Goal: Task Accomplishment & Management: Use online tool/utility

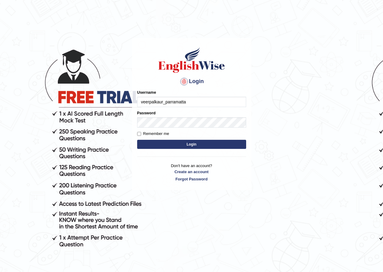
type input "veerpalkaur_parramatta"
click at [234, 144] on button "Login" at bounding box center [191, 144] width 109 height 9
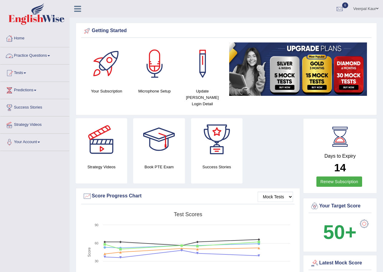
click at [31, 55] on link "Practice Questions" at bounding box center [34, 54] width 69 height 15
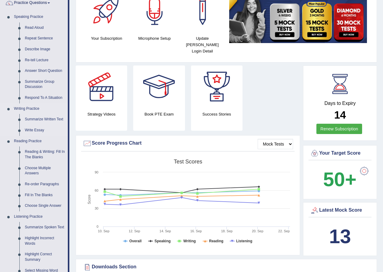
scroll to position [61, 0]
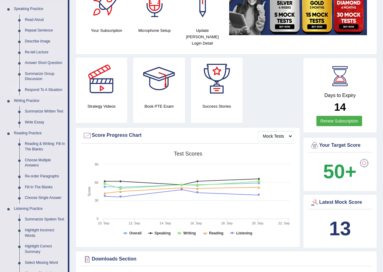
click at [47, 89] on link "Respond To A Situation" at bounding box center [45, 90] width 46 height 11
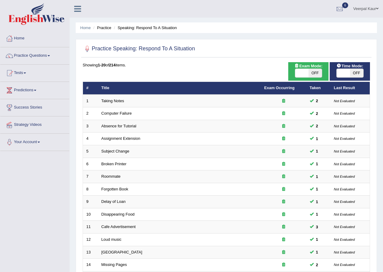
click at [359, 75] on span "OFF" at bounding box center [356, 73] width 13 height 8
checkbox input "true"
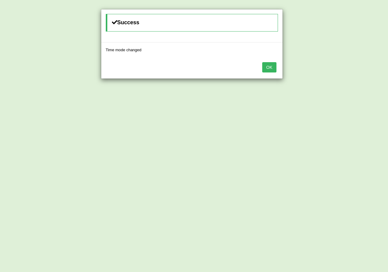
click at [272, 67] on button "OK" at bounding box center [269, 67] width 14 height 10
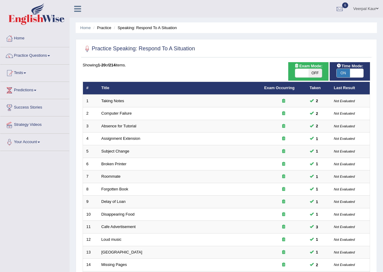
click at [320, 71] on span "OFF" at bounding box center [315, 73] width 13 height 8
checkbox input "true"
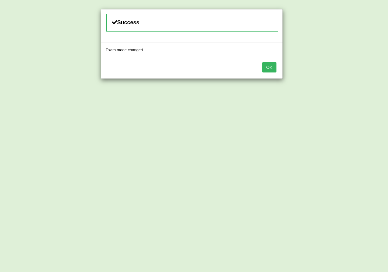
click at [272, 68] on button "OK" at bounding box center [269, 67] width 14 height 10
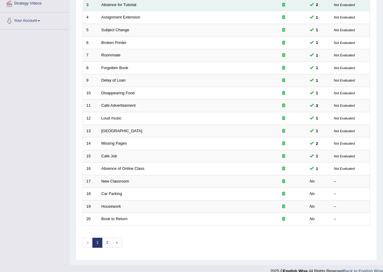
scroll to position [129, 0]
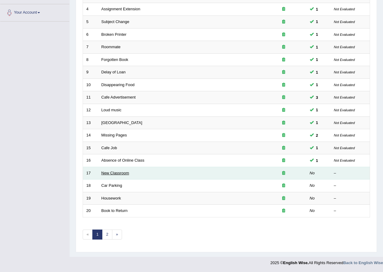
click at [108, 172] on link "New Classroom" at bounding box center [116, 173] width 28 height 5
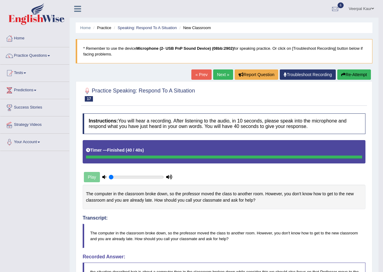
click at [221, 79] on link "Next »" at bounding box center [223, 74] width 20 height 10
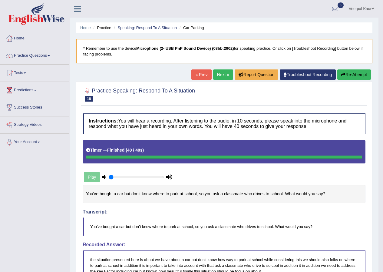
click at [222, 75] on link "Next »" at bounding box center [223, 74] width 20 height 10
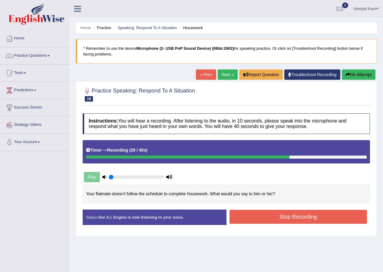
click at [309, 217] on button "Stop Recording" at bounding box center [299, 217] width 138 height 14
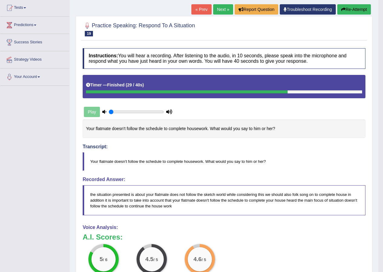
scroll to position [37, 0]
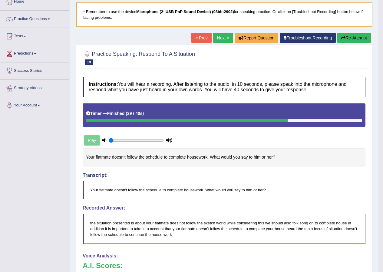
click at [221, 38] on link "Next »" at bounding box center [223, 38] width 20 height 10
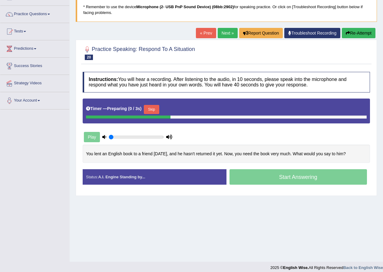
scroll to position [46, 0]
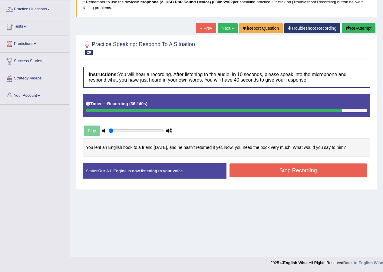
click at [302, 173] on button "Stop Recording" at bounding box center [299, 170] width 138 height 14
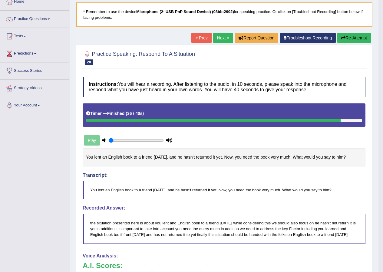
scroll to position [16, 0]
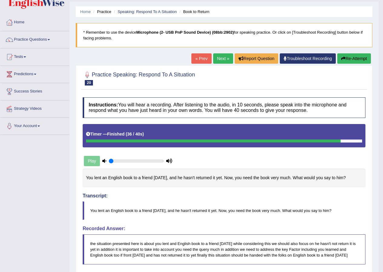
click at [235, 66] on div "Home Practice Speaking: Respond To A Situation Book to Return * Remember to use…" at bounding box center [224, 204] width 309 height 441
click at [220, 59] on link "Next »" at bounding box center [223, 58] width 20 height 10
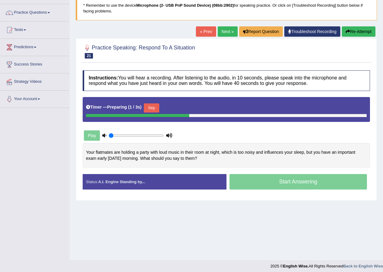
scroll to position [46, 0]
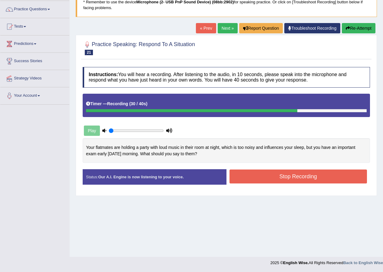
click at [315, 179] on button "Stop Recording" at bounding box center [299, 176] width 138 height 14
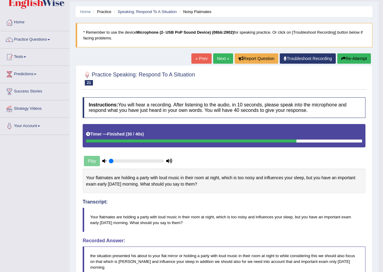
scroll to position [0, 0]
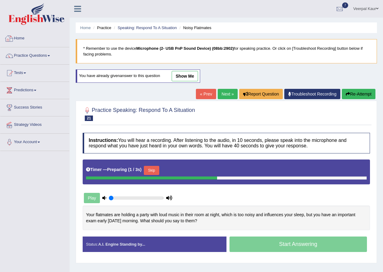
click at [19, 38] on link "Home" at bounding box center [34, 37] width 69 height 15
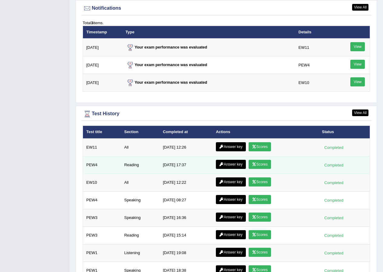
scroll to position [758, 0]
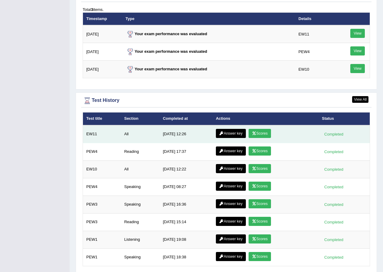
click at [254, 132] on icon at bounding box center [254, 134] width 5 height 4
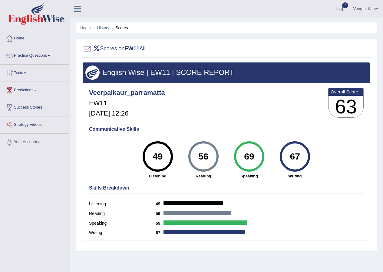
click at [18, 38] on link "Home" at bounding box center [34, 37] width 69 height 15
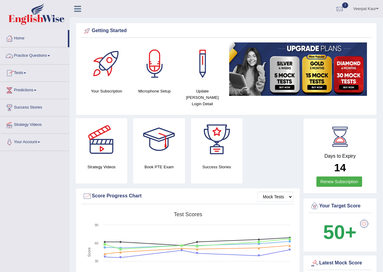
click at [22, 38] on link "Home" at bounding box center [34, 37] width 68 height 15
click at [40, 54] on link "Practice Questions" at bounding box center [34, 54] width 69 height 15
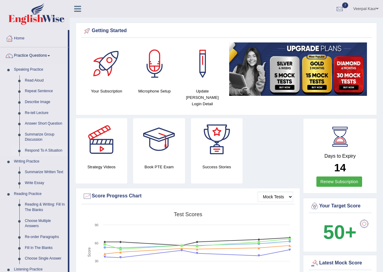
click at [59, 149] on link "Respond To A Situation" at bounding box center [45, 150] width 46 height 11
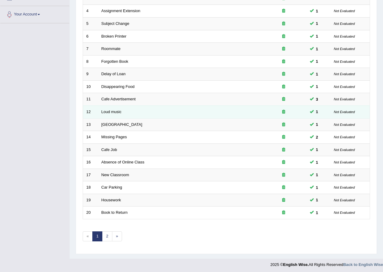
scroll to position [129, 0]
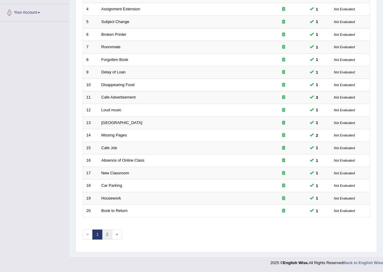
click at [105, 234] on link "2" at bounding box center [107, 234] width 10 height 10
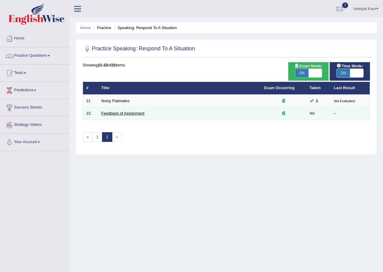
click at [137, 114] on link "Feedback of Assignment" at bounding box center [123, 113] width 43 height 5
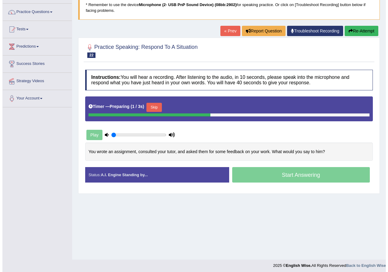
scroll to position [46, 0]
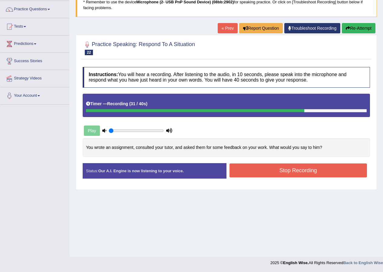
click at [308, 172] on button "Stop Recording" at bounding box center [299, 170] width 138 height 14
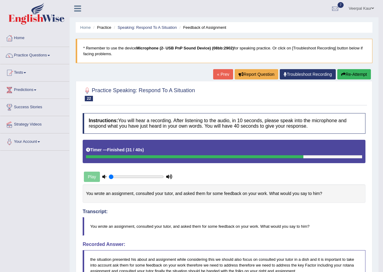
scroll to position [0, 0]
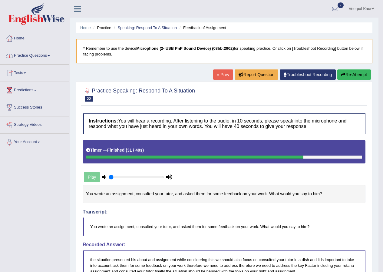
click at [19, 39] on link "Home" at bounding box center [34, 37] width 69 height 15
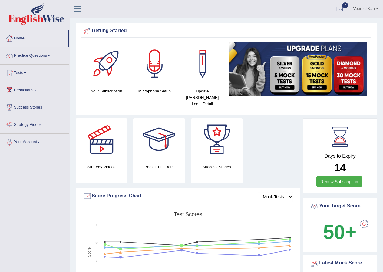
click at [41, 55] on link "Practice Questions" at bounding box center [34, 54] width 69 height 15
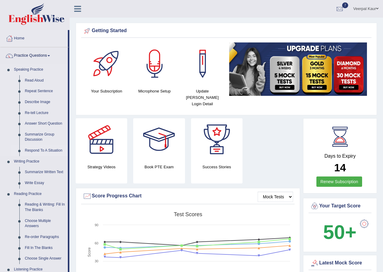
click at [42, 150] on link "Respond To A Situation" at bounding box center [45, 150] width 46 height 11
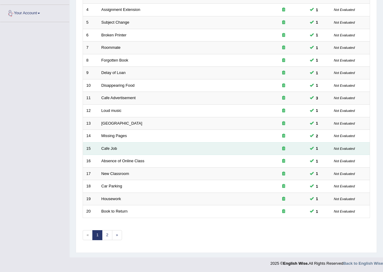
scroll to position [129, 0]
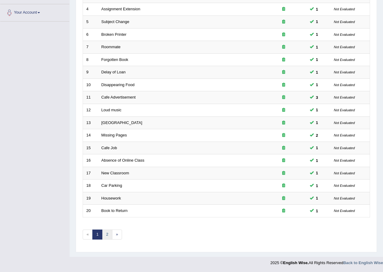
click at [110, 233] on link "2" at bounding box center [107, 234] width 10 height 10
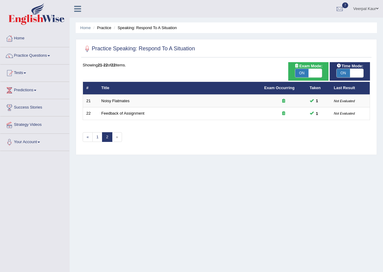
click at [119, 137] on span "»" at bounding box center [117, 137] width 10 height 10
click at [315, 75] on span at bounding box center [315, 73] width 13 height 8
checkbox input "false"
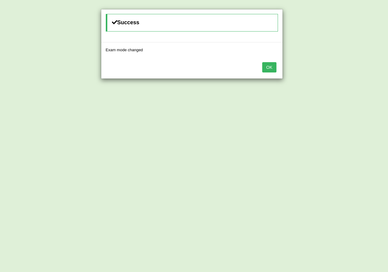
click at [271, 66] on button "OK" at bounding box center [269, 67] width 14 height 10
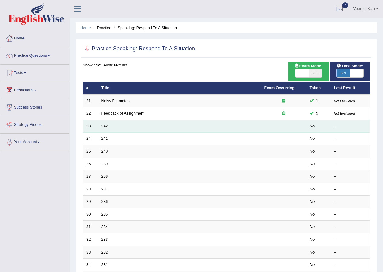
click at [107, 126] on link "242" at bounding box center [105, 126] width 7 height 5
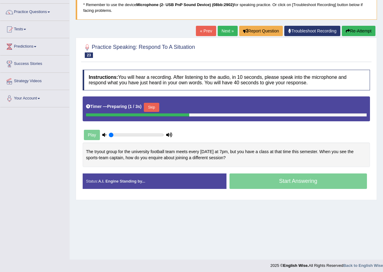
scroll to position [46, 0]
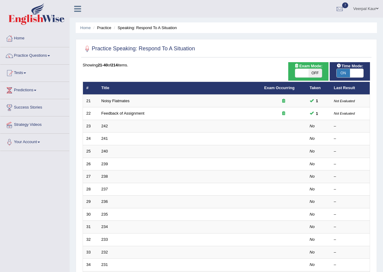
click at [377, 8] on span at bounding box center [377, 9] width 2 height 4
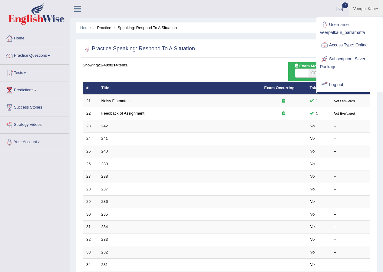
click at [341, 86] on link "Log out" at bounding box center [349, 85] width 65 height 14
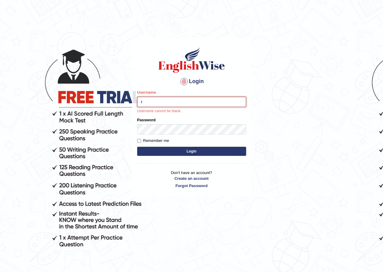
type input "rupali_parramatta"
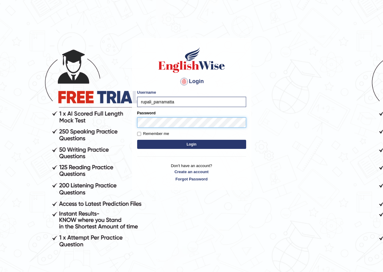
click at [137, 140] on button "Login" at bounding box center [191, 144] width 109 height 9
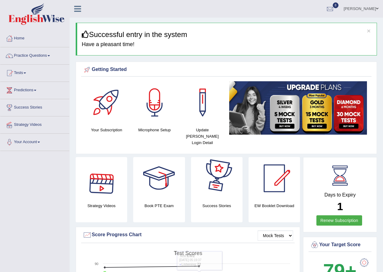
click at [158, 183] on div at bounding box center [159, 178] width 42 height 42
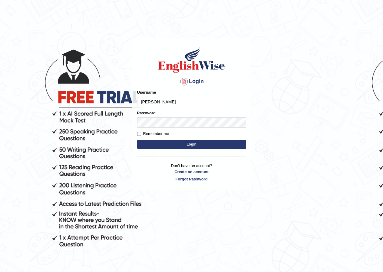
type input "rupali_parramatta"
click at [164, 145] on button "Login" at bounding box center [191, 144] width 109 height 9
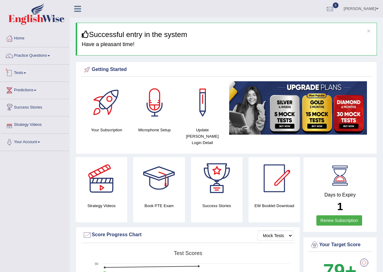
click at [20, 70] on link "Tests" at bounding box center [34, 72] width 69 height 15
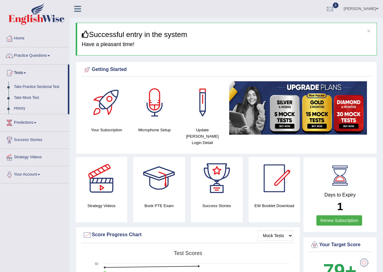
click at [28, 99] on link "Take Mock Test" at bounding box center [39, 97] width 57 height 11
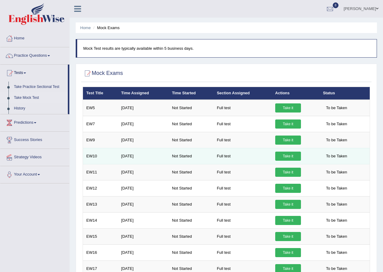
click at [283, 154] on link "Take it" at bounding box center [289, 156] width 26 height 9
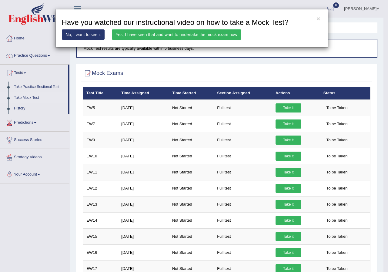
click at [182, 35] on link "Yes, I have seen that and want to undertake the mock exam now" at bounding box center [176, 34] width 129 height 10
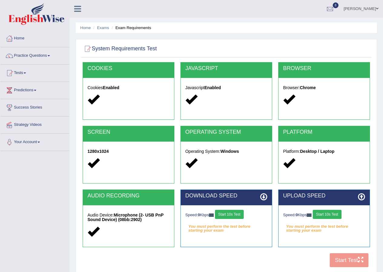
drag, startPoint x: 235, startPoint y: 214, endPoint x: 239, endPoint y: 214, distance: 3.6
click at [236, 214] on button "Start 10s Test" at bounding box center [229, 214] width 29 height 9
click at [333, 215] on button "Start 10s Test" at bounding box center [327, 214] width 29 height 9
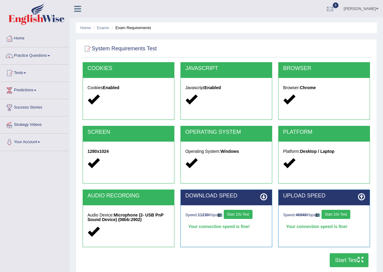
click at [346, 259] on button "Start Test" at bounding box center [349, 260] width 39 height 14
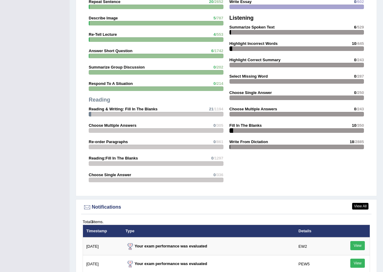
scroll to position [697, 0]
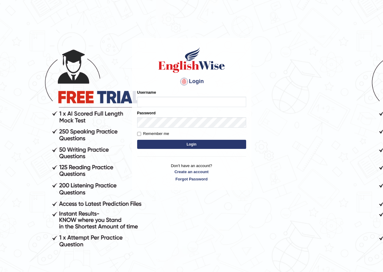
click at [178, 103] on input "Username" at bounding box center [191, 102] width 109 height 10
type input "rupali_parramatta"
click at [151, 146] on button "Login" at bounding box center [191, 144] width 109 height 9
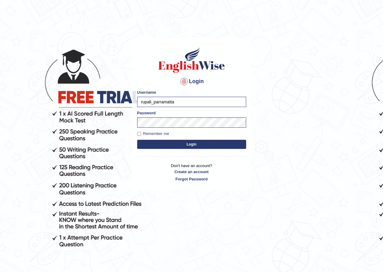
click at [150, 145] on button "Login" at bounding box center [191, 144] width 109 height 9
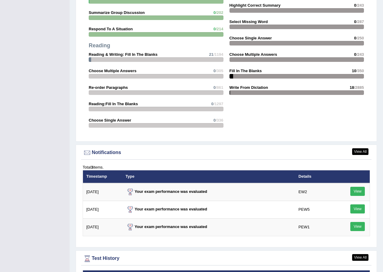
scroll to position [697, 0]
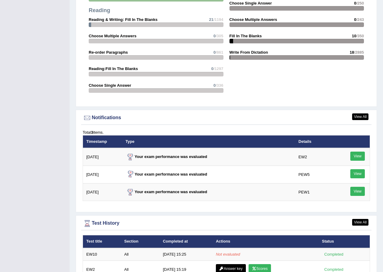
scroll to position [628, 0]
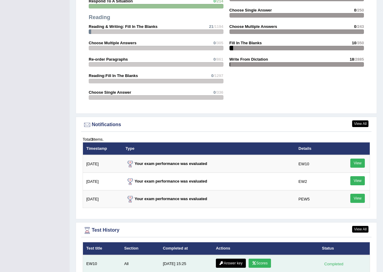
scroll to position [658, 0]
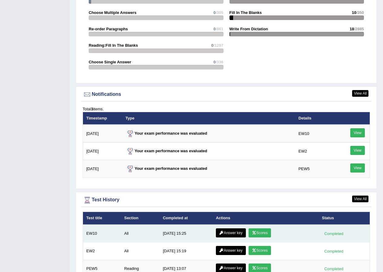
click at [267, 228] on link "Scores" at bounding box center [260, 232] width 22 height 9
